Goal: Information Seeking & Learning: Learn about a topic

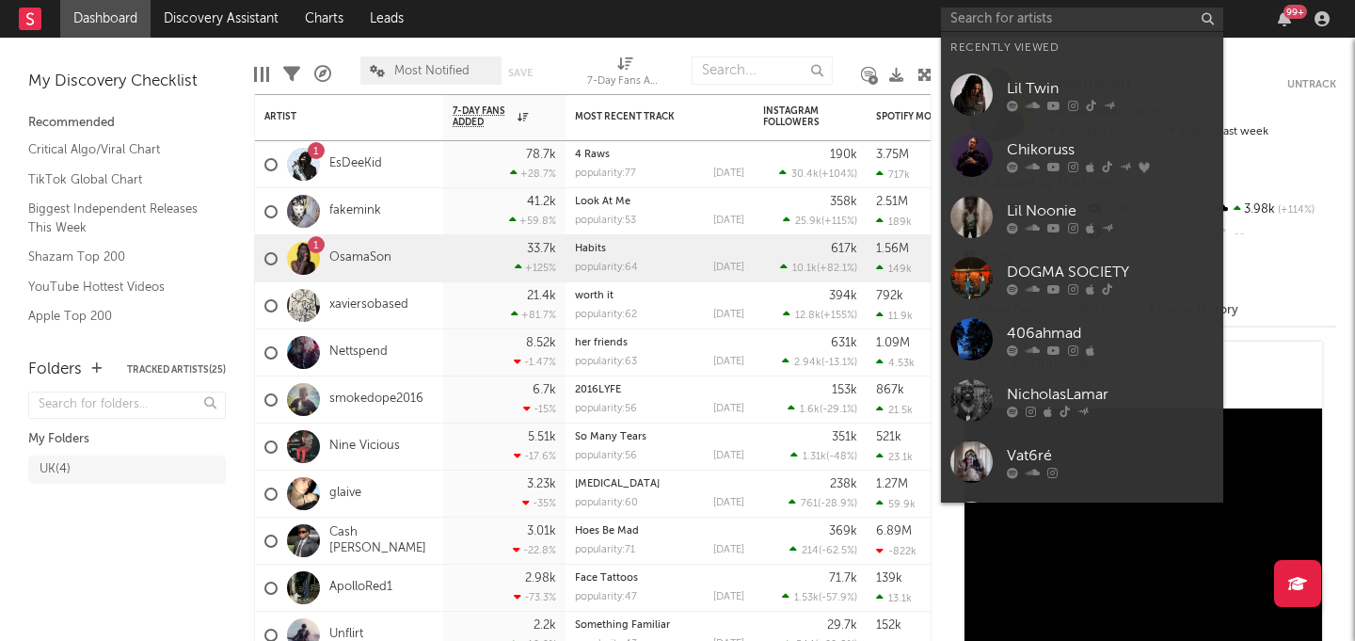
click at [968, 8] on input "text" at bounding box center [1082, 20] width 282 height 24
type input "b"
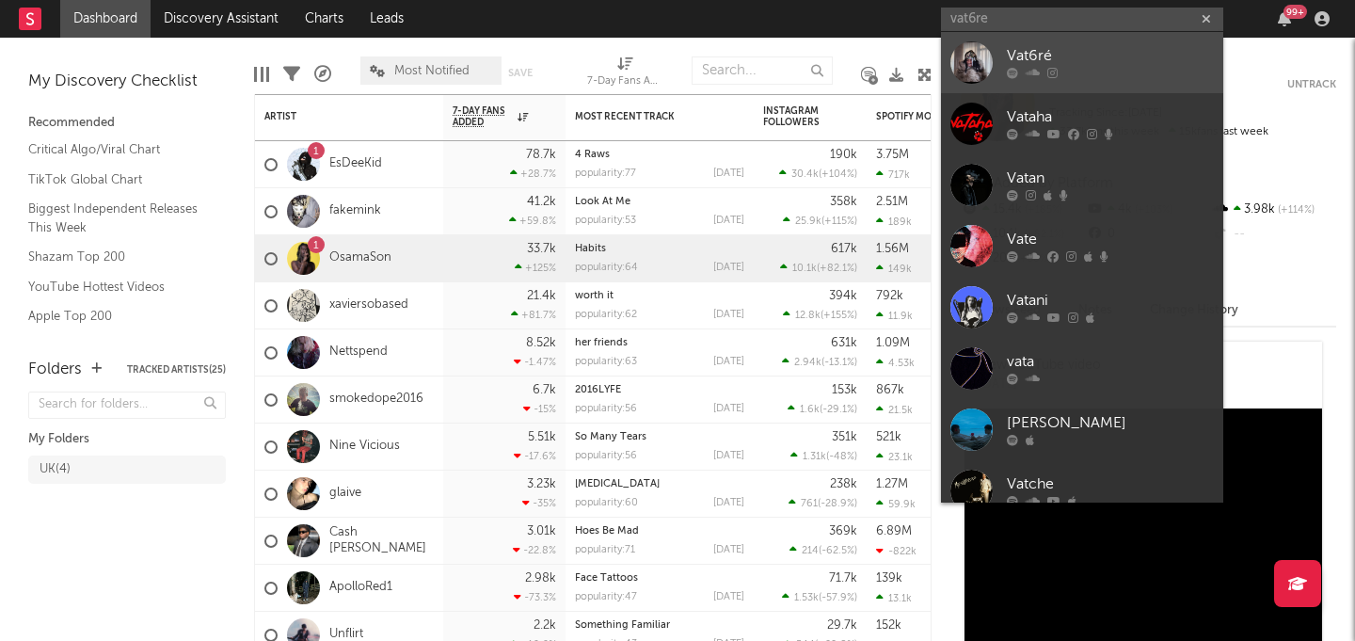
type input "vat6re"
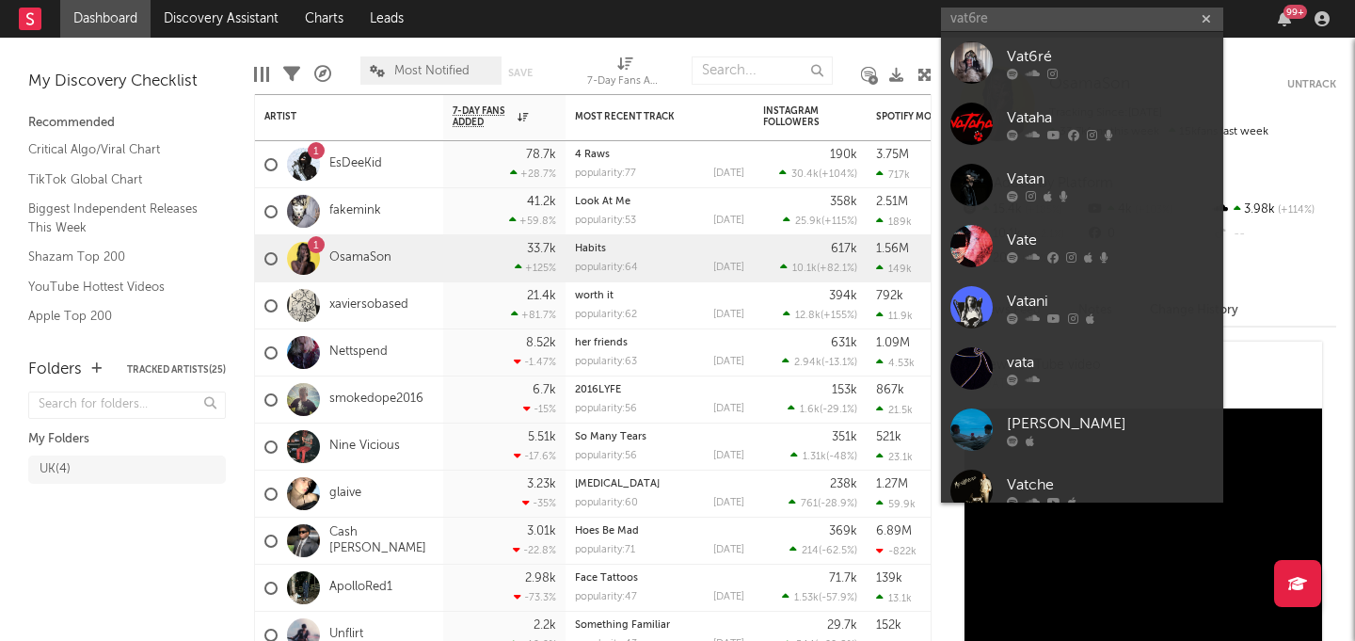
click at [1072, 54] on div "Vat6ré" at bounding box center [1110, 56] width 207 height 23
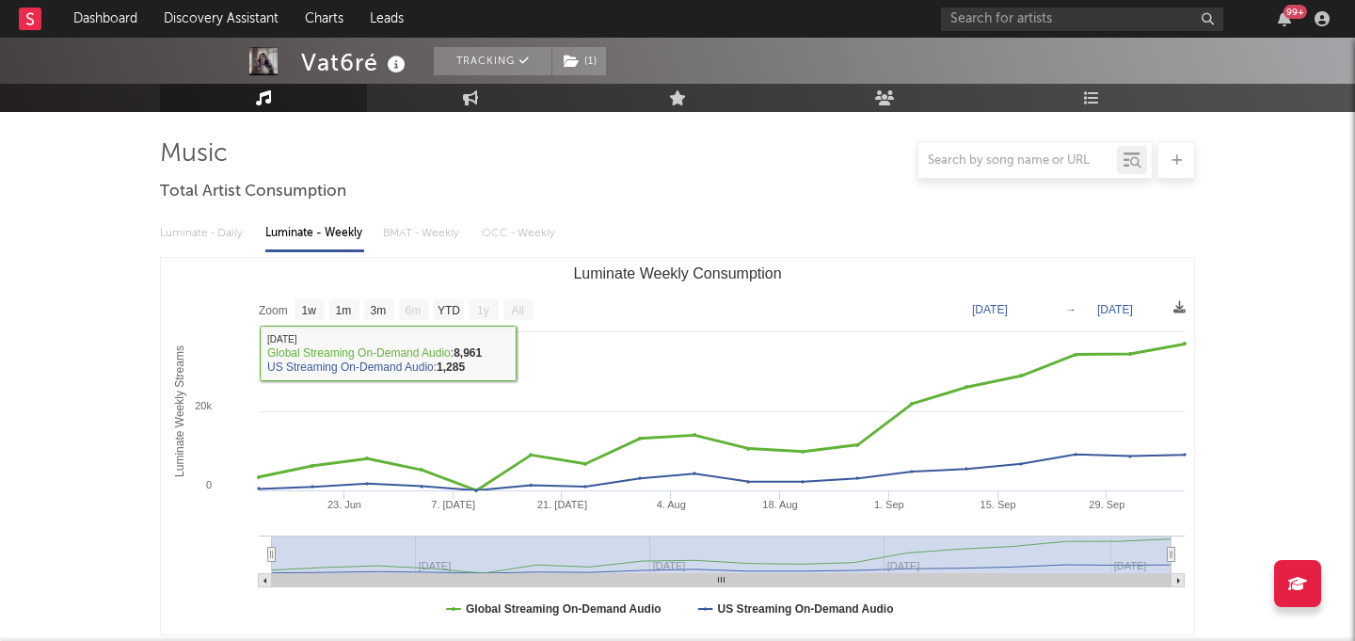
scroll to position [106, 0]
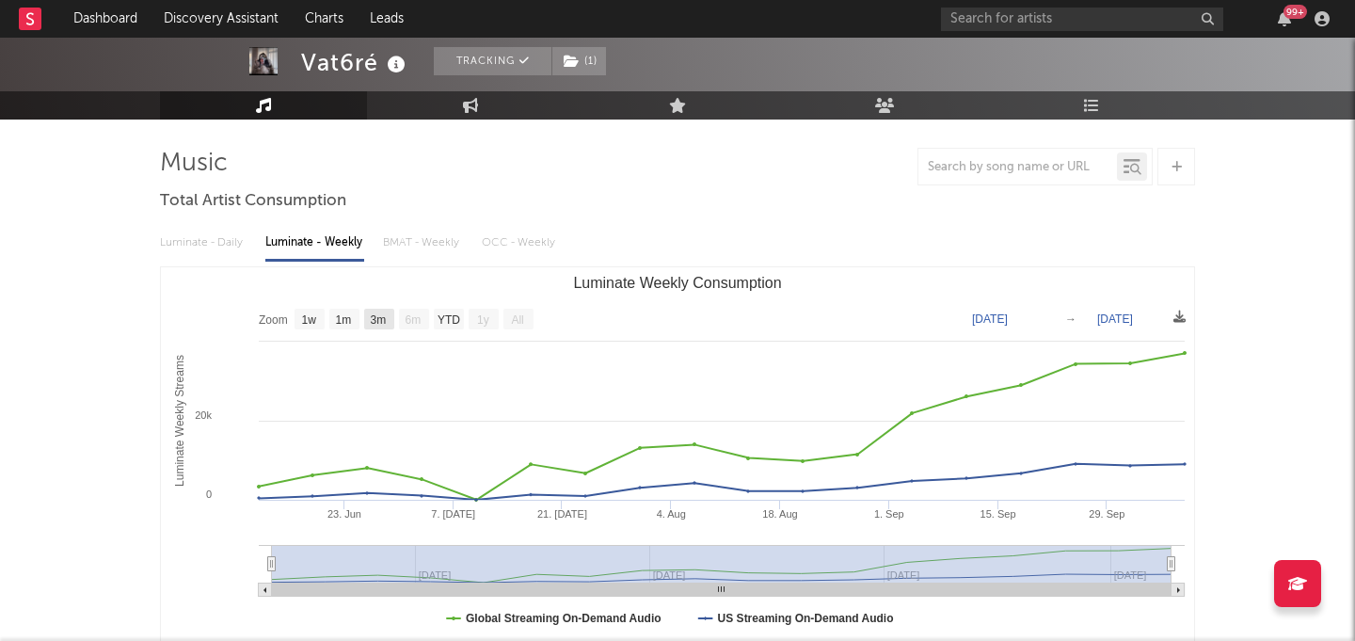
click at [386, 321] on text "3m" at bounding box center [379, 319] width 16 height 13
select select "3m"
type input "[DATE]"
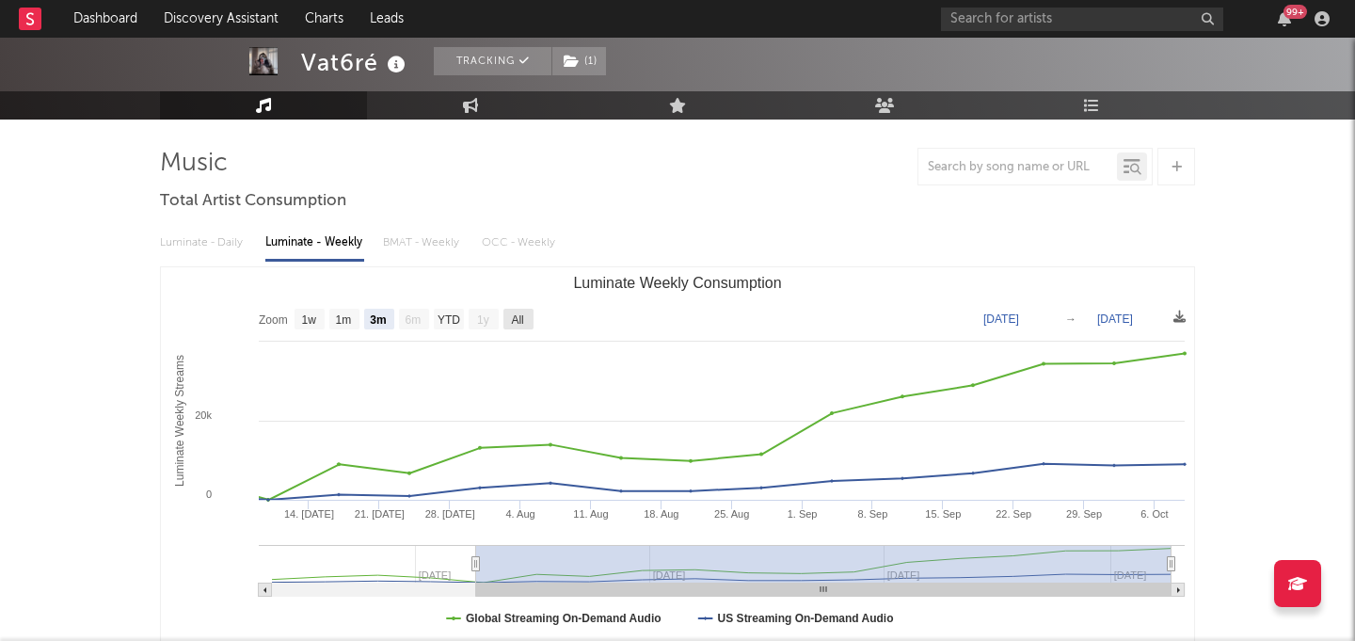
click at [532, 318] on rect "Luminate Weekly Consumption" at bounding box center [518, 319] width 30 height 21
select select "All"
type input "[DATE]"
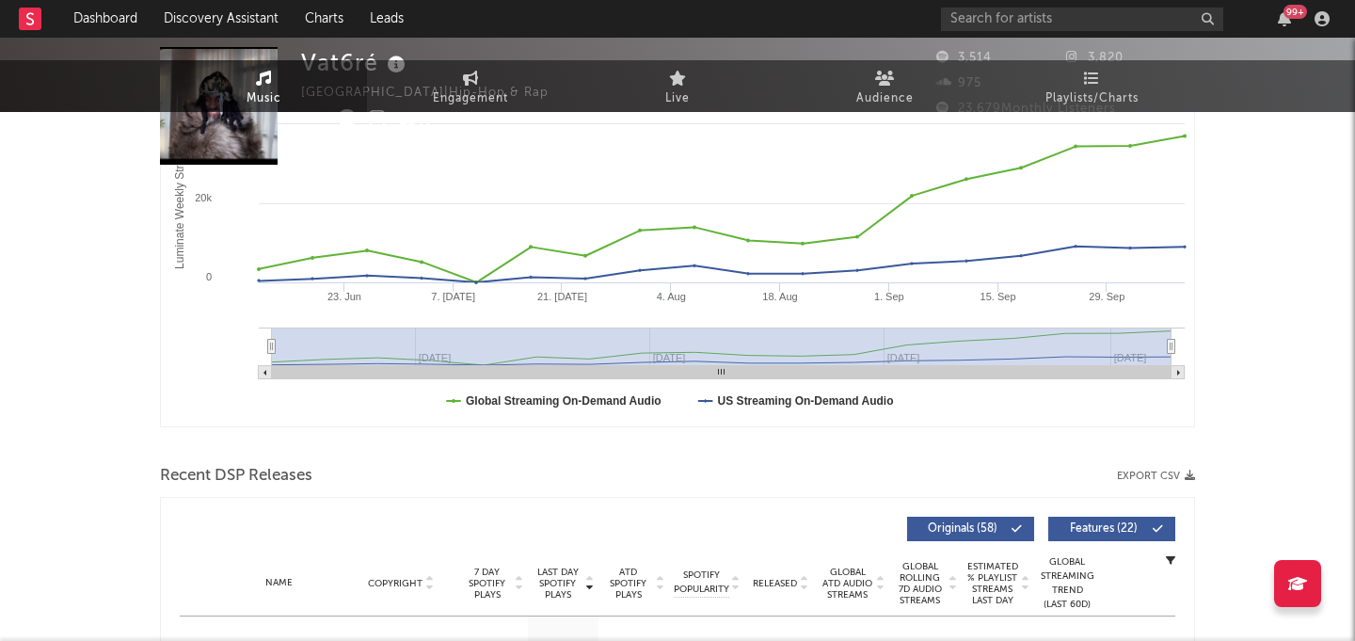
scroll to position [0, 0]
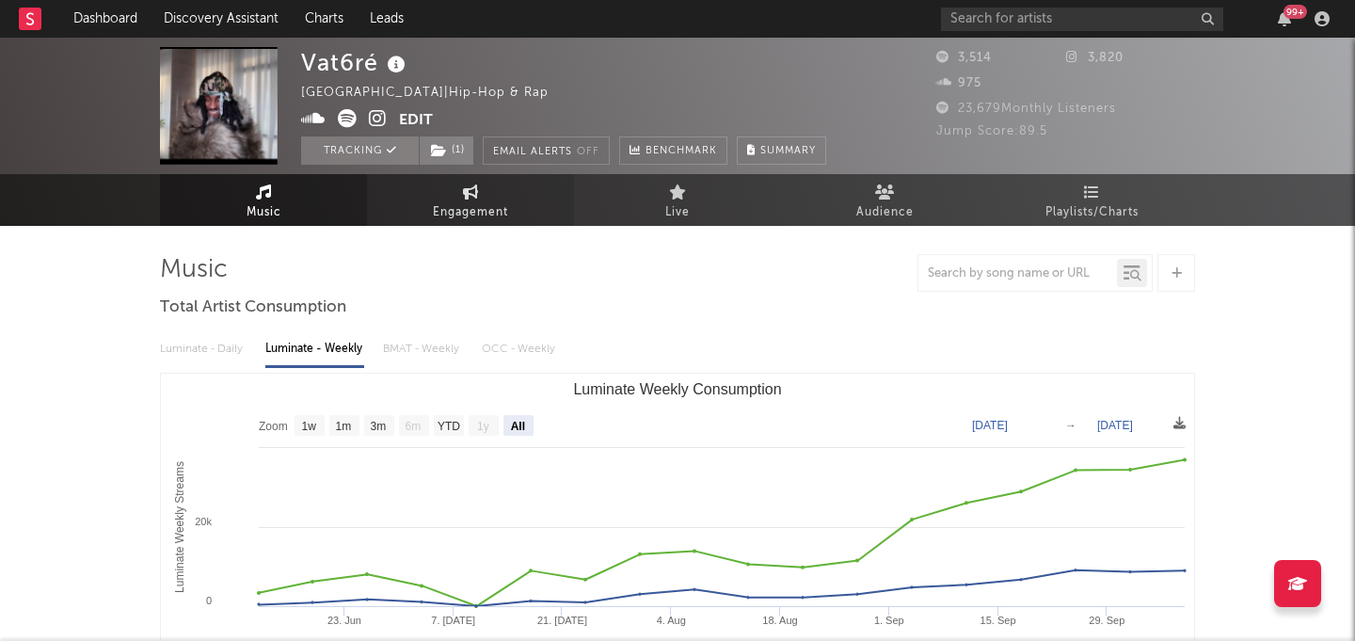
click at [482, 196] on link "Engagement" at bounding box center [470, 200] width 207 height 52
select select "1w"
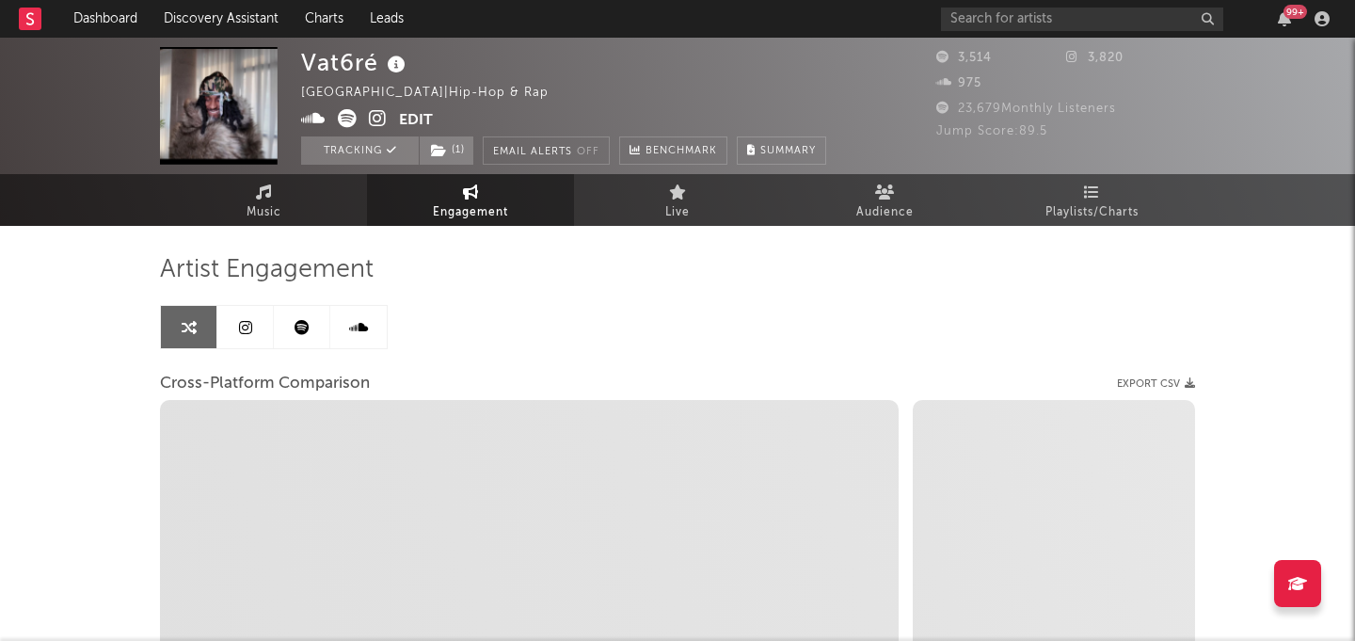
select select "1m"
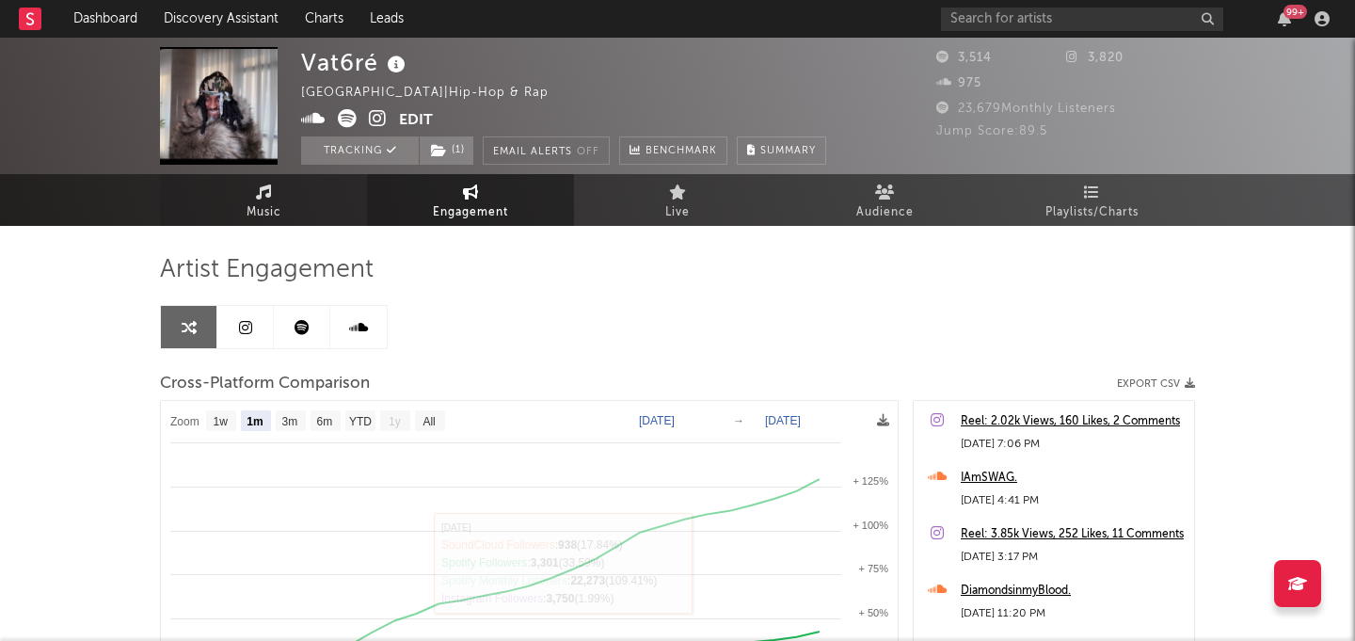
click at [265, 222] on span "Music" at bounding box center [264, 212] width 35 height 23
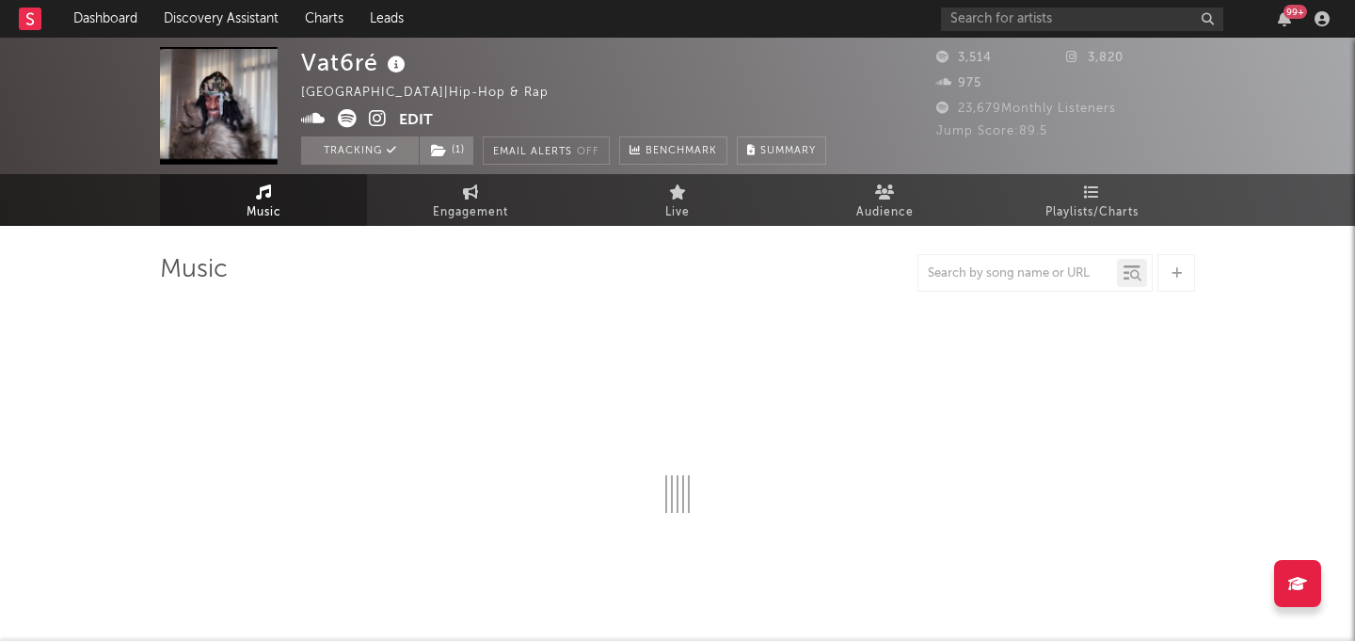
select select "1w"
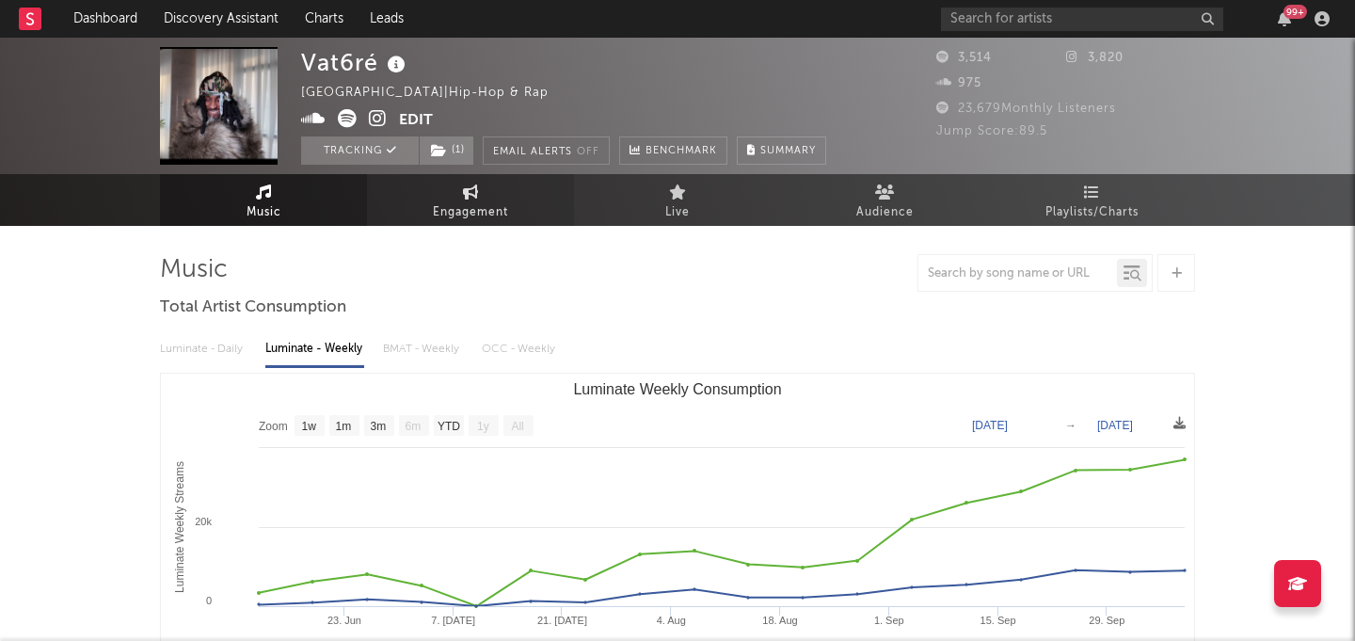
click at [454, 201] on span "Engagement" at bounding box center [470, 212] width 75 height 23
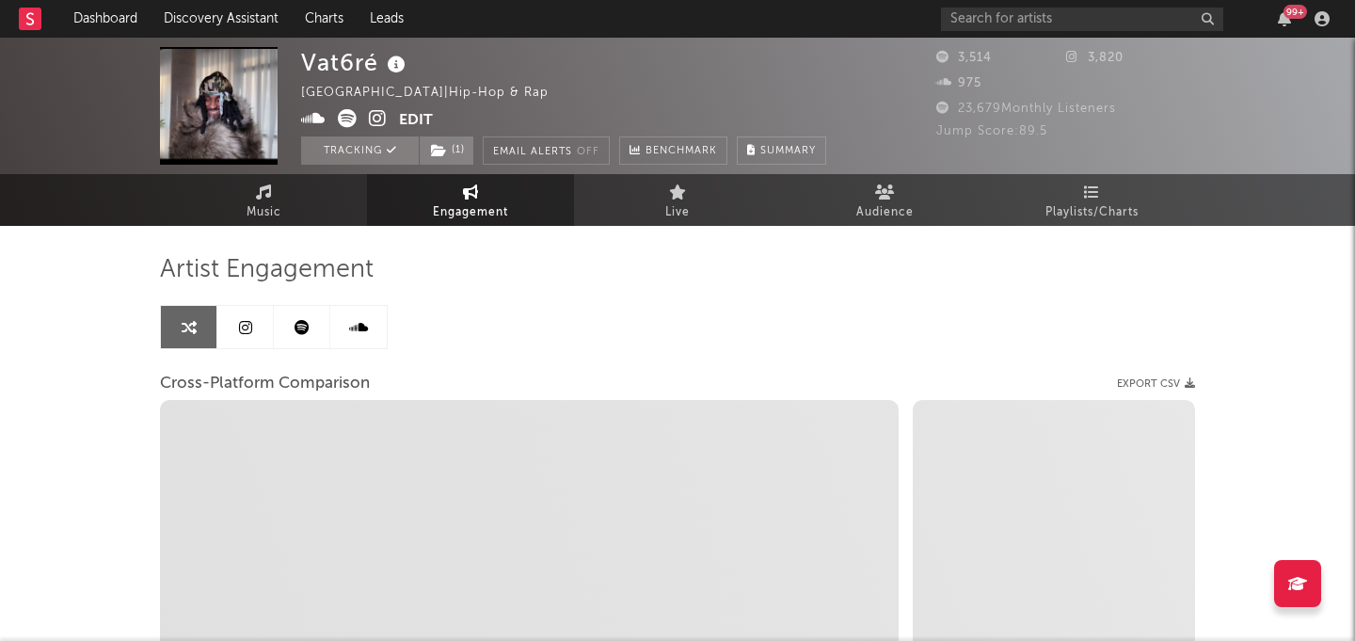
select select "1w"
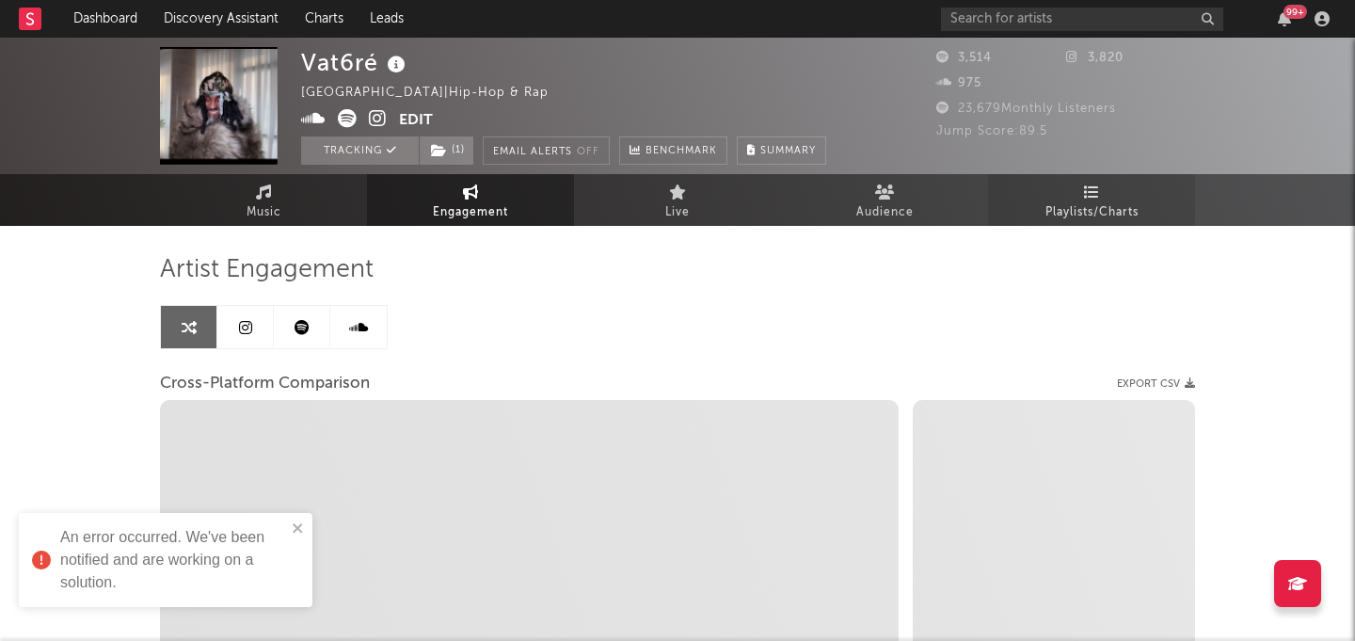
click at [1068, 218] on span "Playlists/Charts" at bounding box center [1091, 212] width 93 height 23
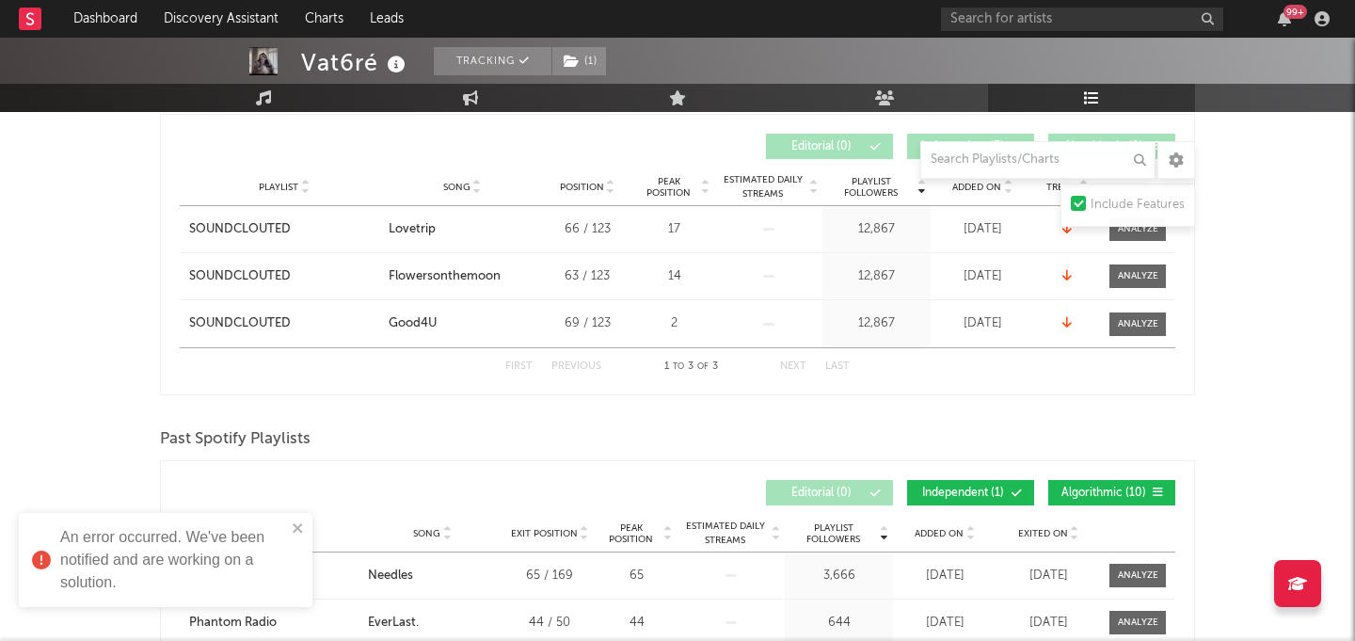
scroll to position [515, 0]
